Goal: Information Seeking & Learning: Understand process/instructions

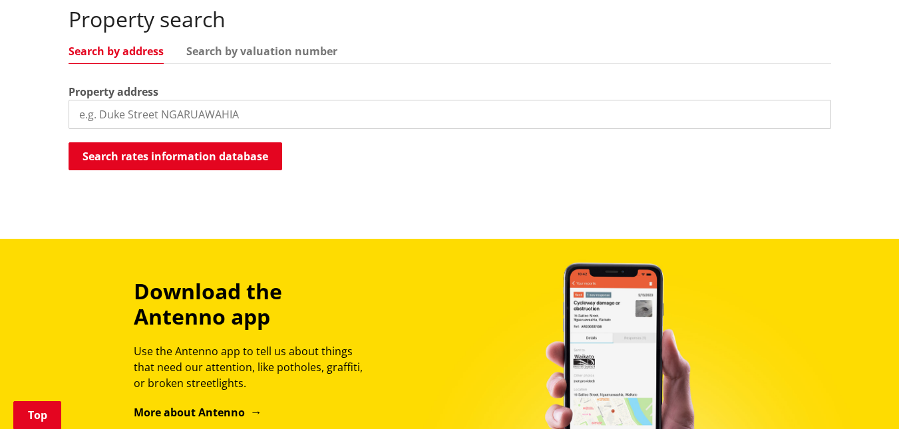
scroll to position [399, 0]
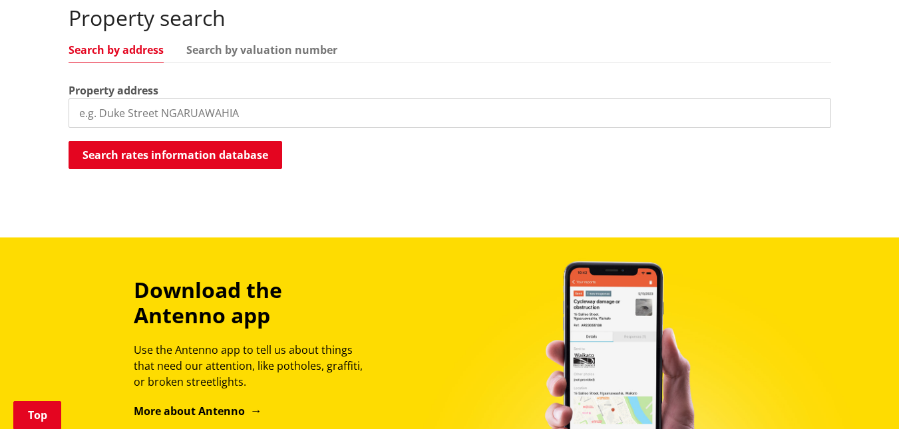
click at [111, 113] on input "search" at bounding box center [450, 113] width 763 height 29
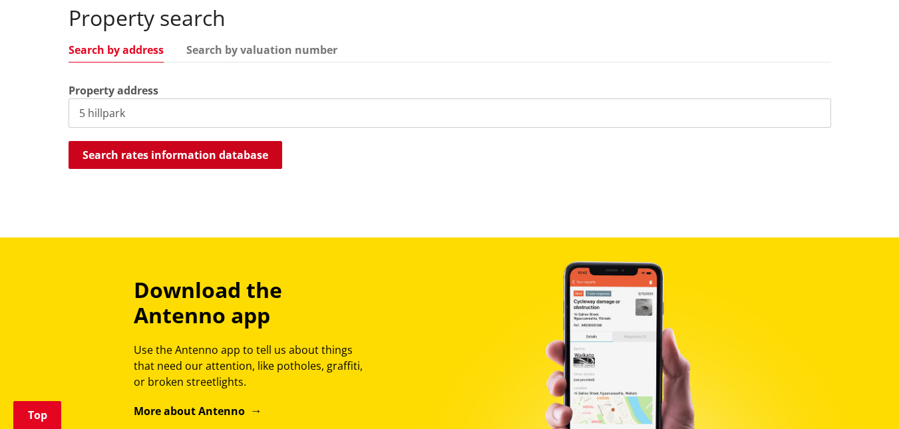
type input "5 hillpark"
click at [145, 147] on button "Search rates information database" at bounding box center [176, 155] width 214 height 28
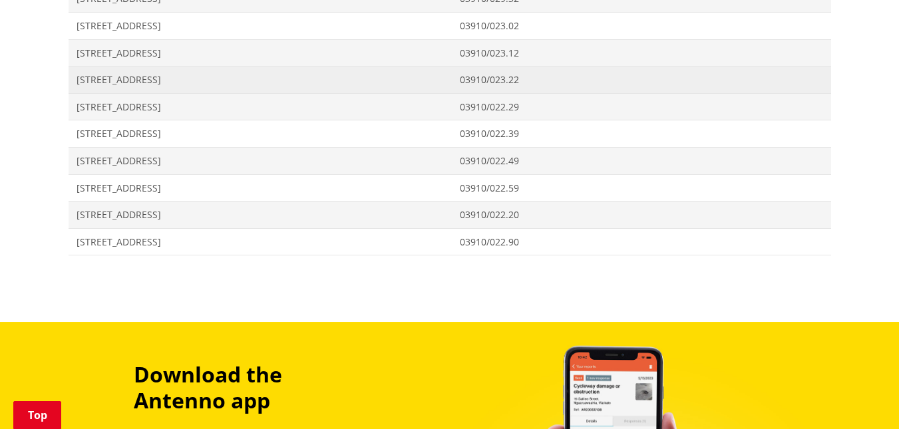
scroll to position [666, 0]
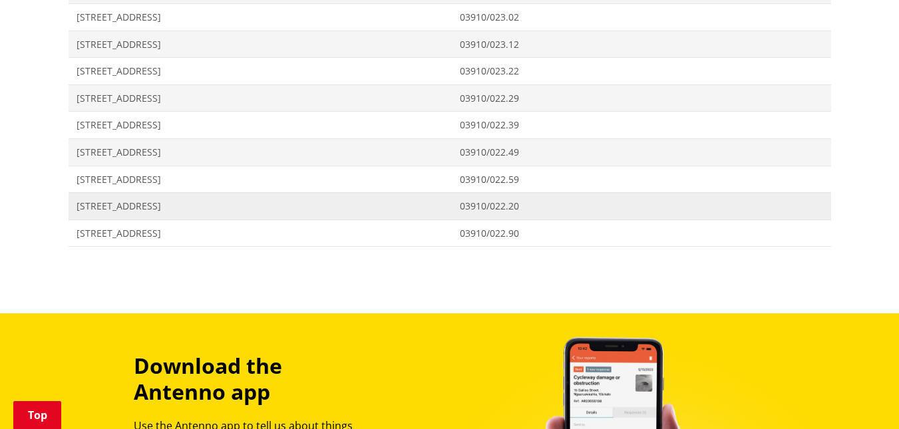
click at [407, 210] on span "5 Hillpark Drive POKENO" at bounding box center [261, 206] width 368 height 13
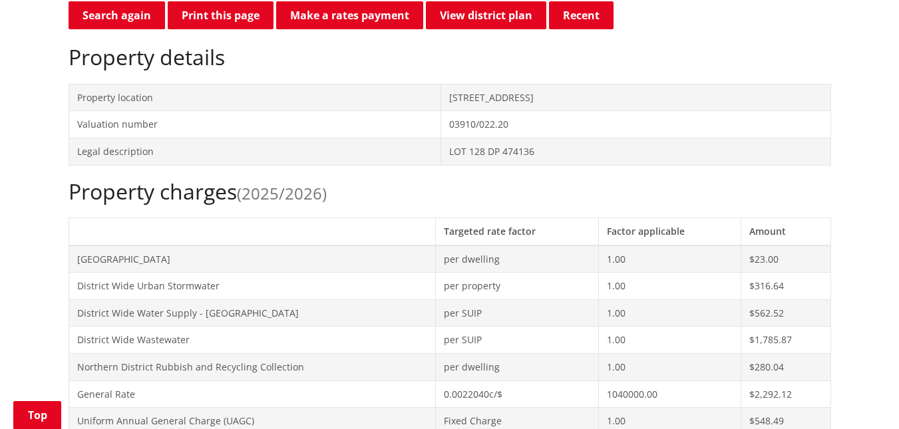
scroll to position [399, 0]
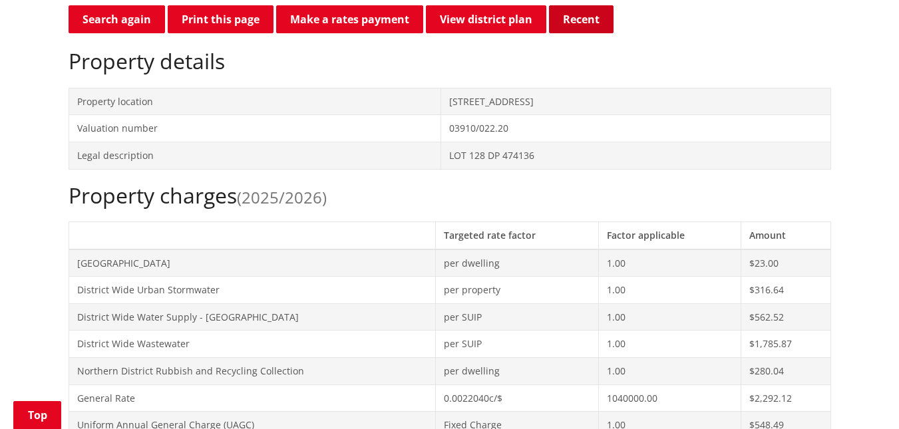
click at [588, 24] on button "Recent" at bounding box center [581, 19] width 65 height 28
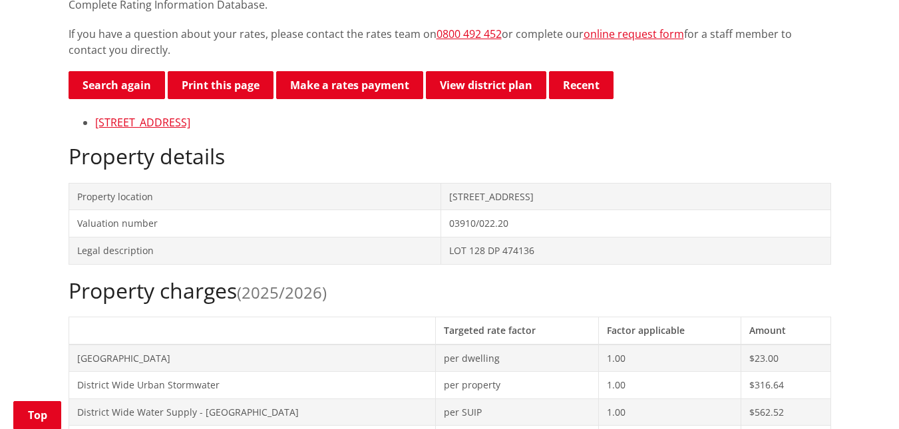
scroll to position [333, 0]
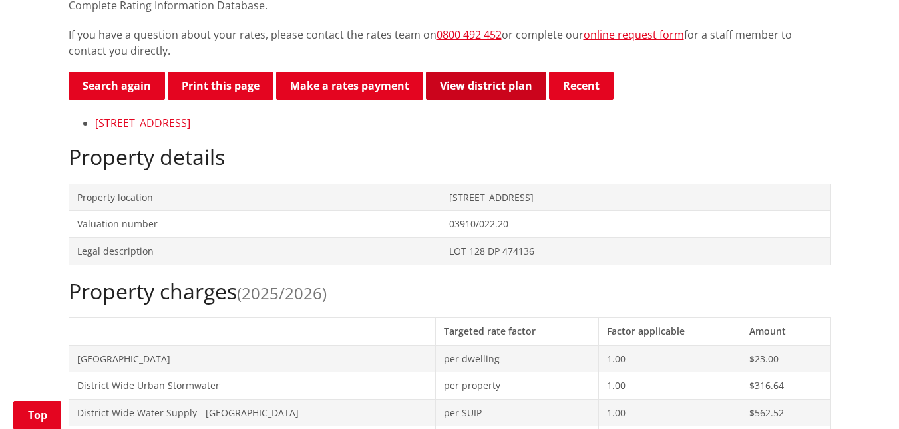
click at [469, 85] on link "View district plan" at bounding box center [486, 86] width 120 height 28
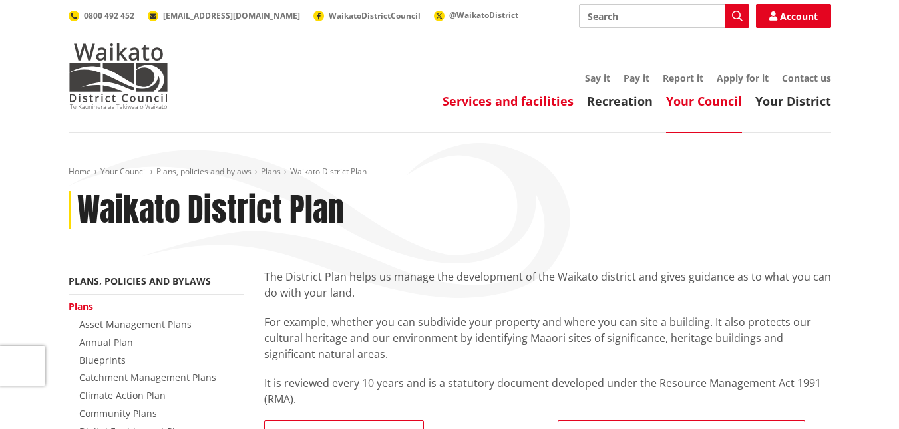
click at [492, 95] on link "Services and facilities" at bounding box center [508, 101] width 131 height 16
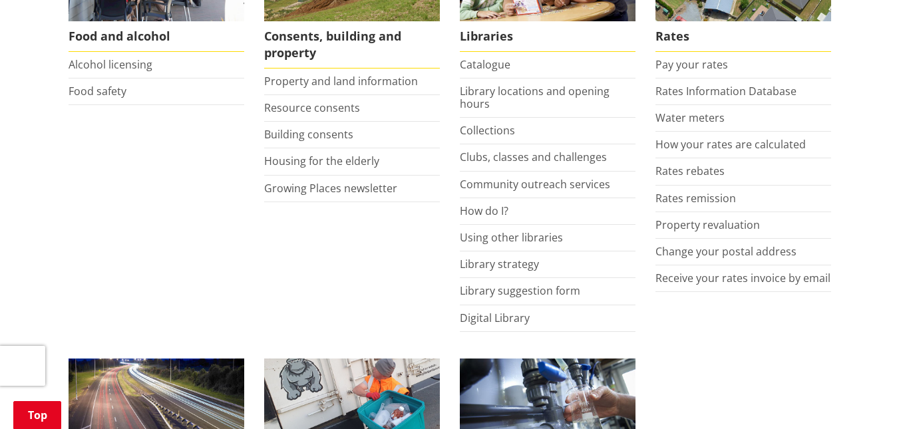
scroll to position [666, 0]
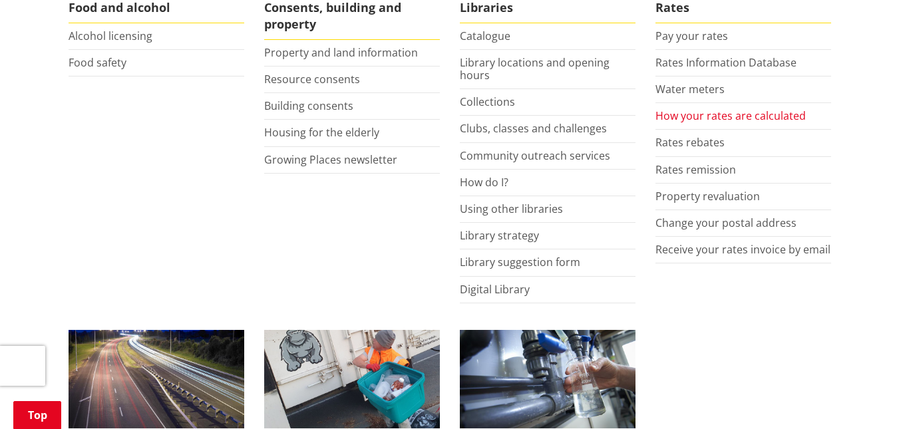
click at [672, 116] on link "How your rates are calculated" at bounding box center [731, 116] width 150 height 15
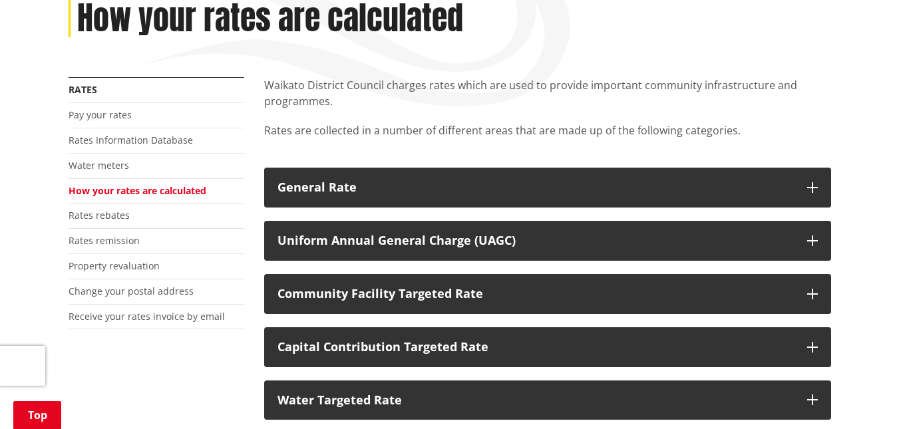
scroll to position [200, 0]
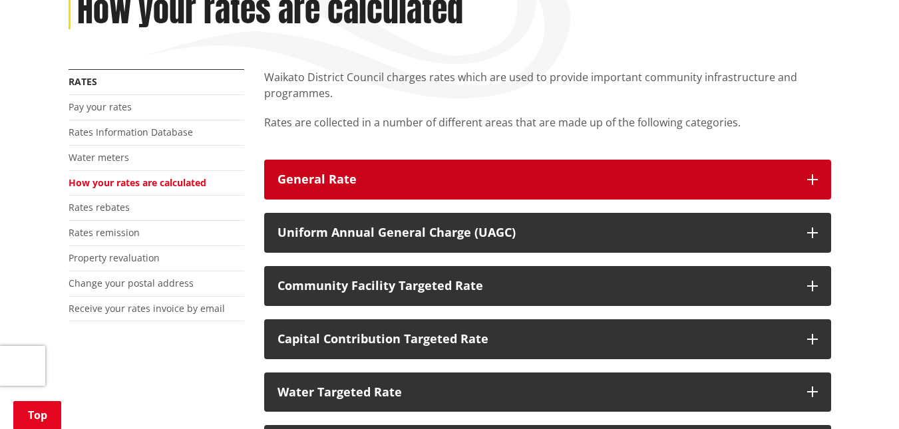
click at [811, 177] on icon "button" at bounding box center [812, 179] width 11 height 11
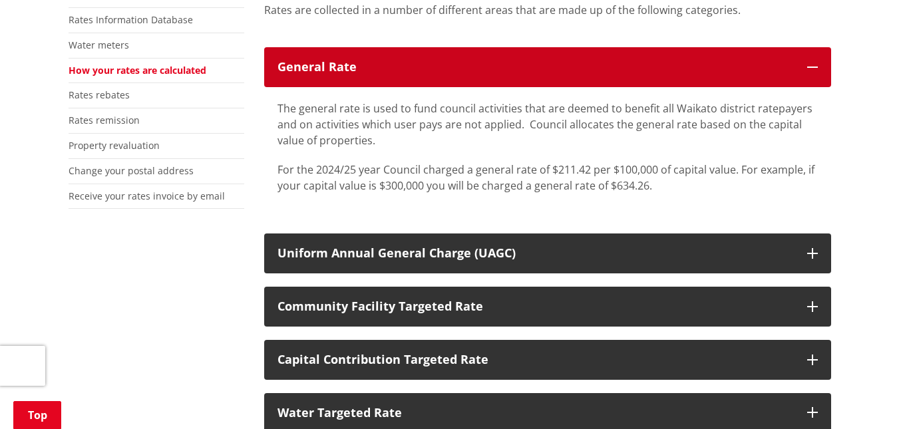
scroll to position [333, 0]
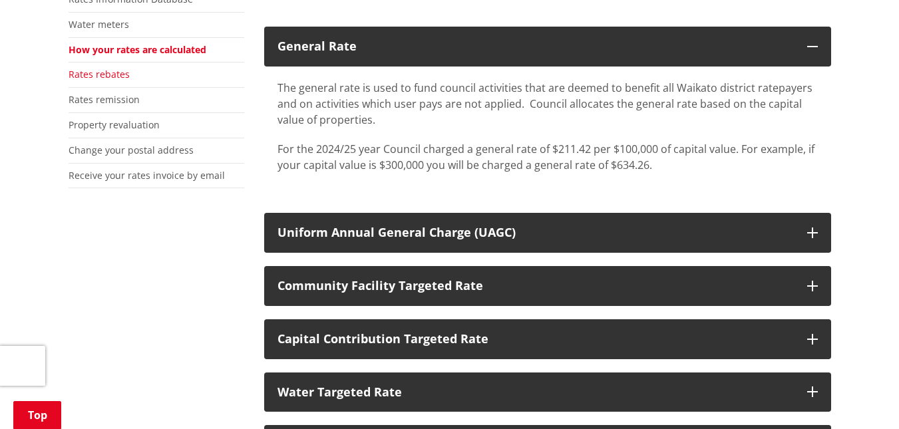
click at [105, 72] on link "Rates rebates" at bounding box center [99, 74] width 61 height 13
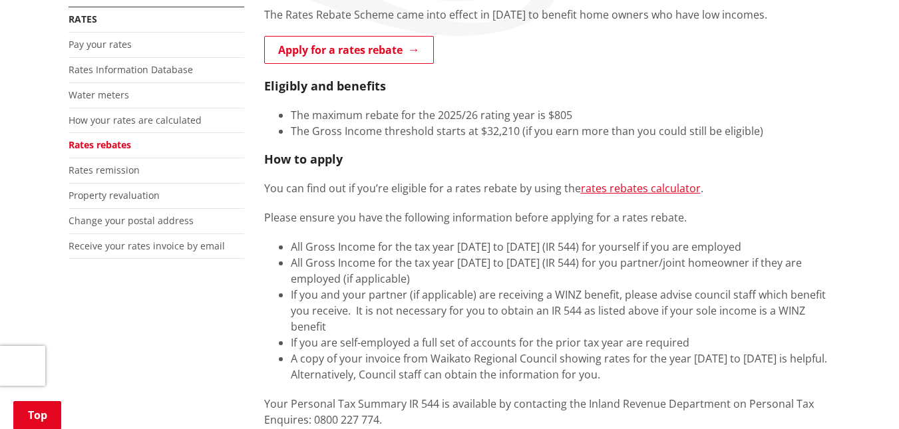
scroll to position [266, 0]
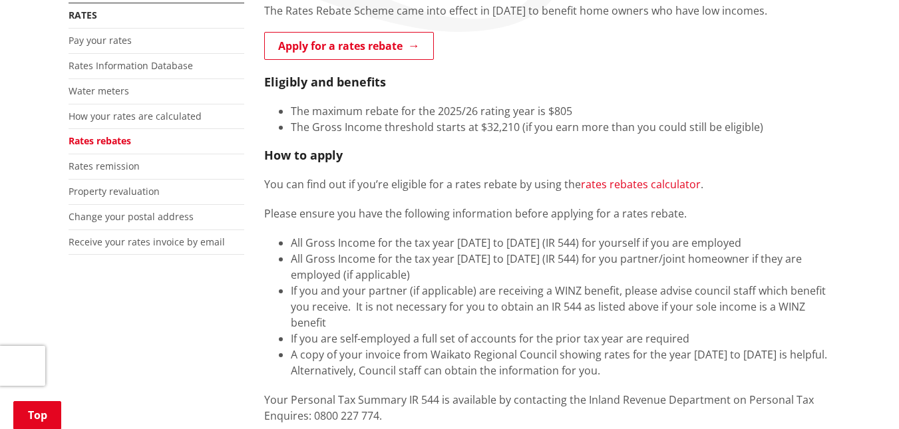
click at [662, 189] on link "rates rebates calculator" at bounding box center [641, 184] width 120 height 15
